Goal: Task Accomplishment & Management: Manage account settings

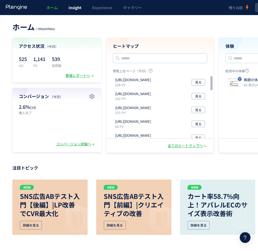
click at [80, 8] on span "Insight" at bounding box center [74, 7] width 13 height 5
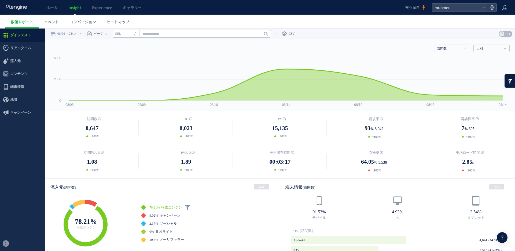
click at [257, 43] on div "訪問数 訪問数 [GEOGRAPHIC_DATA] PV 新規率 再訪問率 訪問数/UU PV/UU 平均滞在時間 直帰率 平均ロード時間 日別" at bounding box center [279, 47] width 459 height 16
click at [257, 44] on div "訪問数 訪問数 [GEOGRAPHIC_DATA] PV 新規率 再訪問率 訪問数/UU PV/UU 平均滞在時間 直帰率 平均ロード時間 日別" at bounding box center [279, 47] width 459 height 16
click at [257, 46] on link "訪問数" at bounding box center [449, 48] width 24 height 5
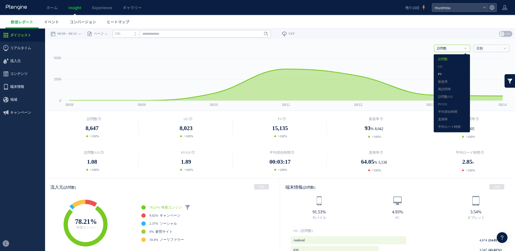
click at [257, 75] on link "PV" at bounding box center [452, 74] width 28 height 7
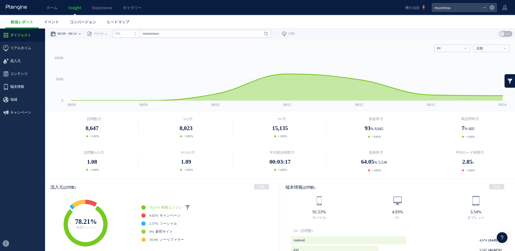
click at [72, 37] on time "08/14" at bounding box center [73, 33] width 8 height 11
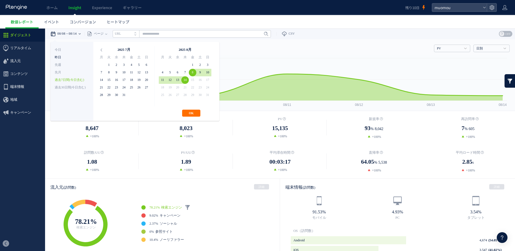
click at [71, 54] on li "昨日" at bounding box center [72, 58] width 34 height 8
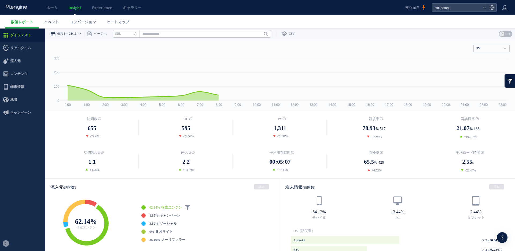
click at [65, 36] on time "08/13" at bounding box center [61, 33] width 8 height 11
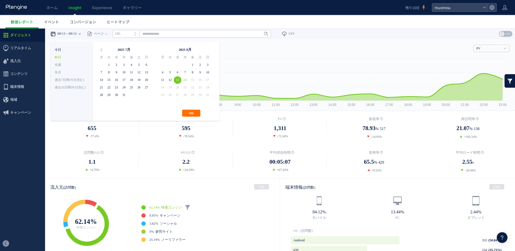
click at [67, 47] on li "今日" at bounding box center [72, 50] width 34 height 8
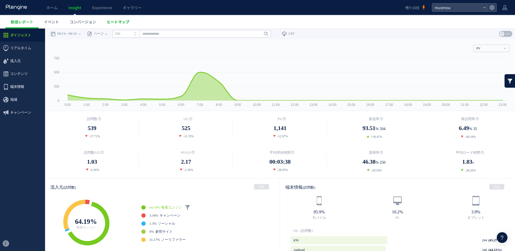
click at [126, 21] on span "ヒートマップ" at bounding box center [118, 21] width 23 height 5
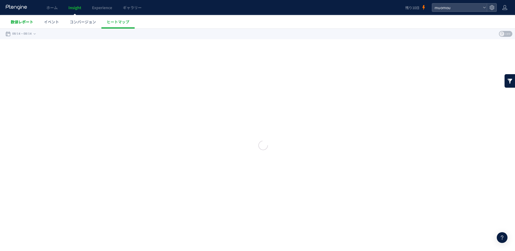
click at [38, 22] on link "数値レポート" at bounding box center [21, 21] width 33 height 13
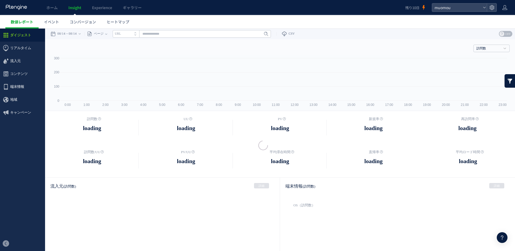
click at [0, 0] on div at bounding box center [0, 0] width 0 height 0
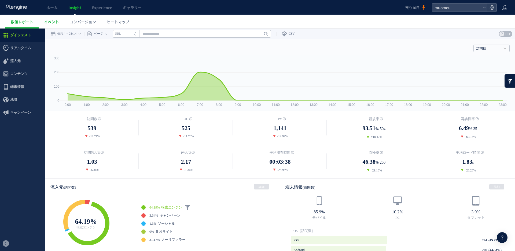
click at [46, 21] on span "イベント" at bounding box center [51, 21] width 15 height 5
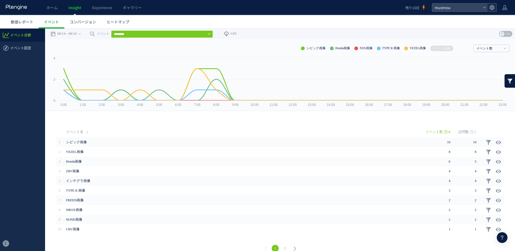
click at [257, 9] on div at bounding box center [492, 7] width 10 height 8
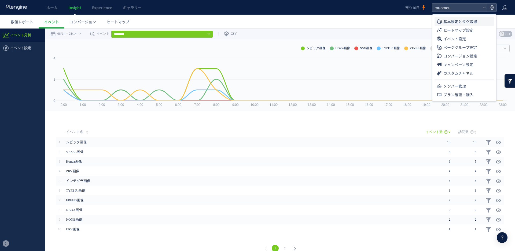
click at [257, 19] on span "基本設定とタグ取得" at bounding box center [460, 21] width 34 height 9
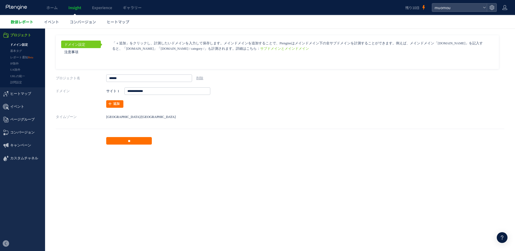
click at [24, 19] on span "数値レポート" at bounding box center [22, 21] width 23 height 5
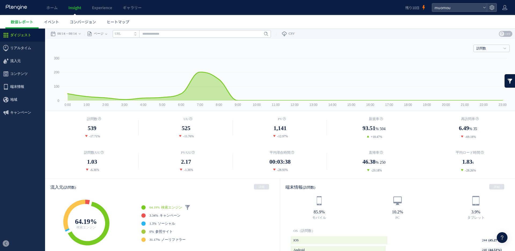
click at [257, 10] on header "ホーム Insight Experience ギャラリー 残り10日 muomou" at bounding box center [257, 7] width 515 height 15
click at [257, 10] on use at bounding box center [504, 7] width 5 height 5
click at [257, 9] on header "ホーム Insight Experience ギャラリー 残り10日 muomou" at bounding box center [257, 7] width 515 height 15
click at [257, 9] on div at bounding box center [492, 7] width 10 height 8
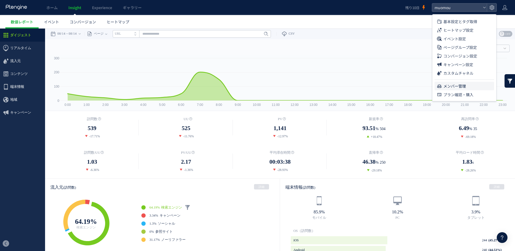
click at [257, 85] on span "メンバー管理" at bounding box center [454, 86] width 23 height 9
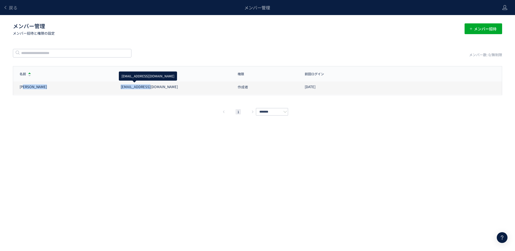
drag, startPoint x: 148, startPoint y: 87, endPoint x: 109, endPoint y: 87, distance: 38.9
click at [109, 87] on div "[PERSON_NAME] [PERSON_NAME][EMAIL_ADDRESS][DOMAIN_NAME] 作成者 [DATE]" at bounding box center [257, 86] width 489 height 15
copy div "[PERSON_NAME] [PERSON_NAME][EMAIL_ADDRESS][DOMAIN_NAME]"
